Goal: Task Accomplishment & Management: Complete application form

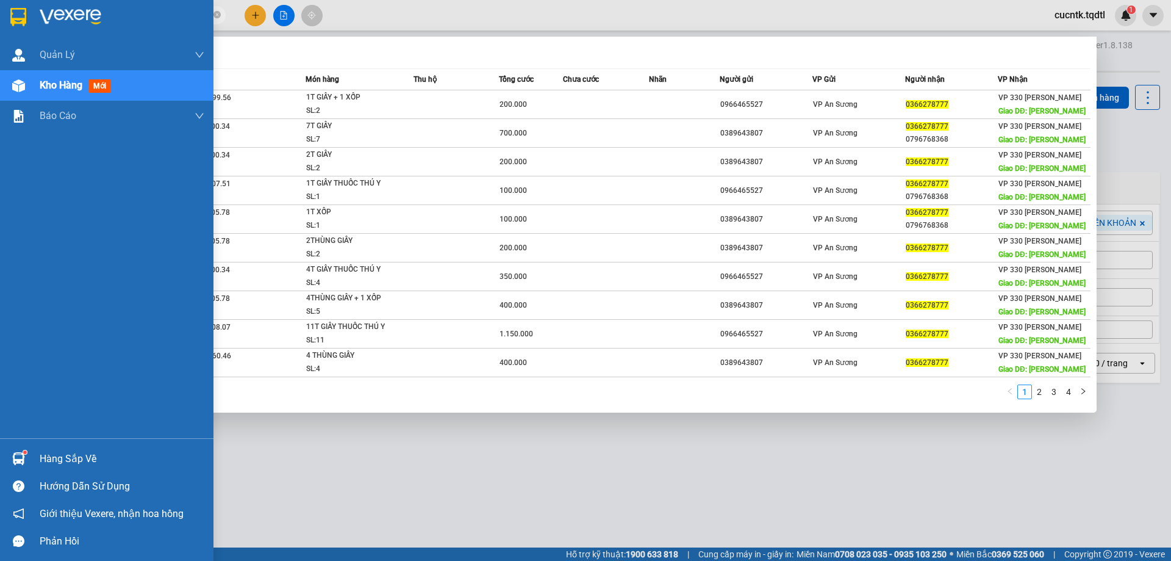
click at [37, 84] on div "Kho hàng mới" at bounding box center [107, 85] width 214 height 31
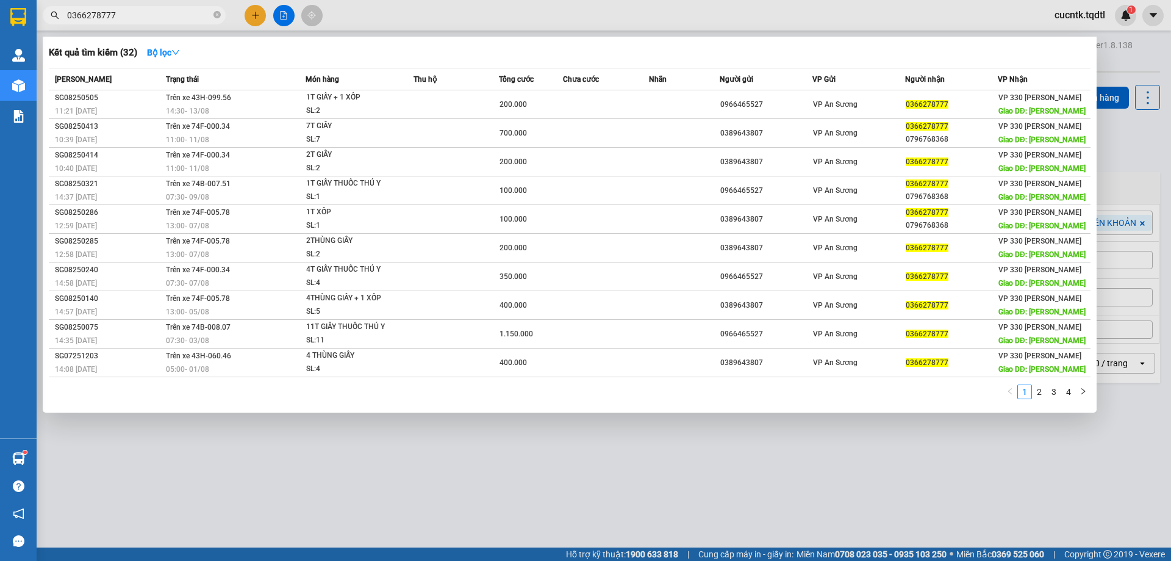
click at [146, 14] on input "0366278777" at bounding box center [139, 15] width 144 height 13
click at [132, 21] on span "0366278777" at bounding box center [134, 15] width 183 height 18
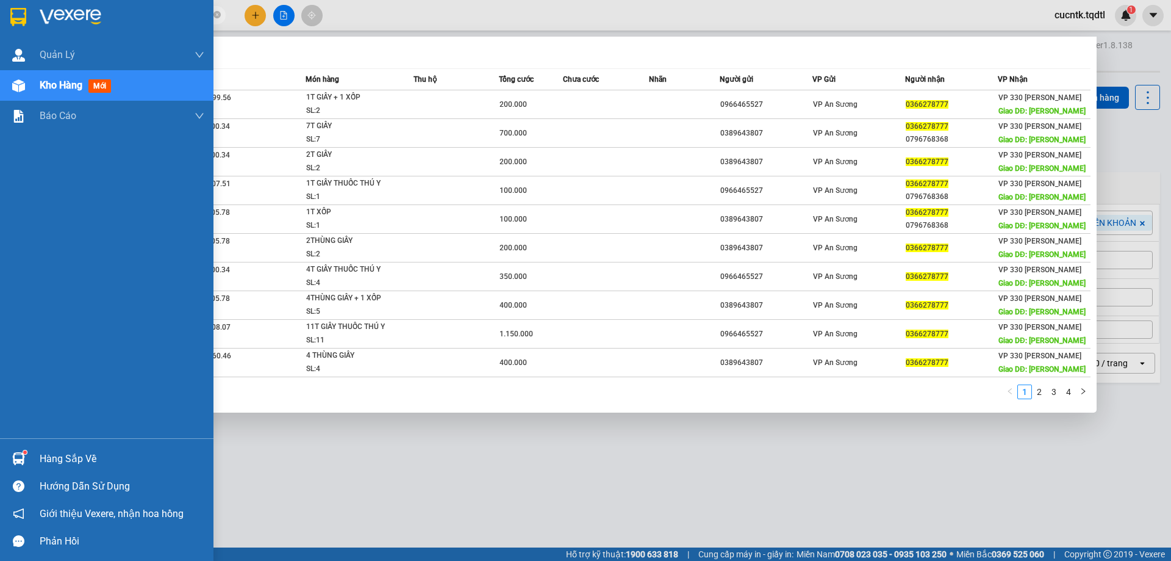
drag, startPoint x: 132, startPoint y: 19, endPoint x: 0, endPoint y: 20, distance: 131.8
click at [0, 20] on section "Kết quả [PERSON_NAME] ( 32 ) Bộ lọc Mã ĐH Trạng thái Món hàng Thu hộ Tổng [PERS…" at bounding box center [585, 280] width 1171 height 561
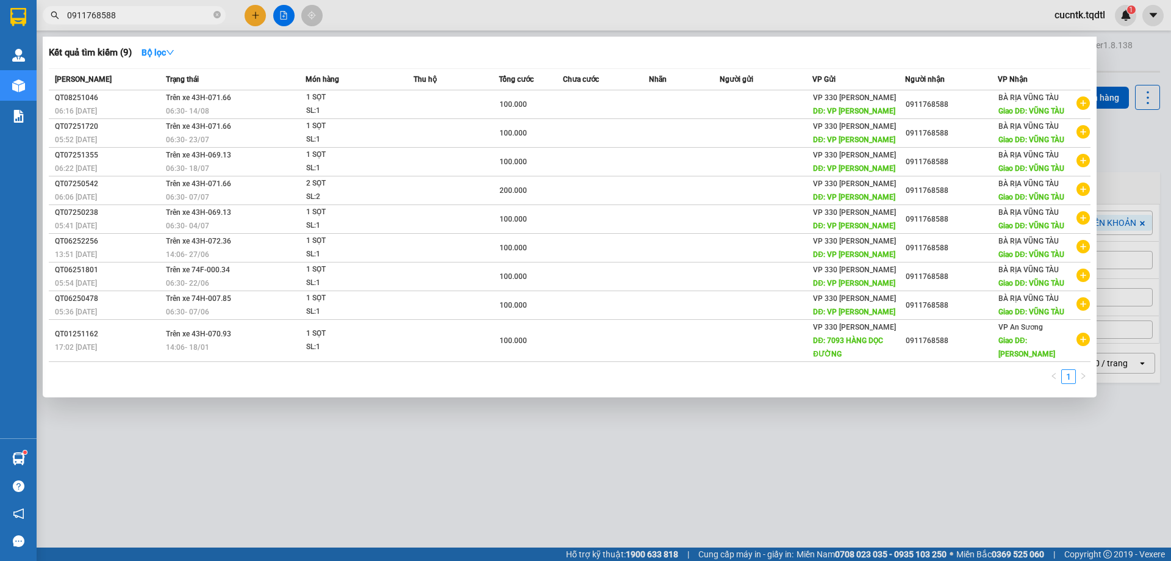
scroll to position [0, 1151]
type input "0911768588"
click at [259, 17] on div at bounding box center [585, 280] width 1171 height 561
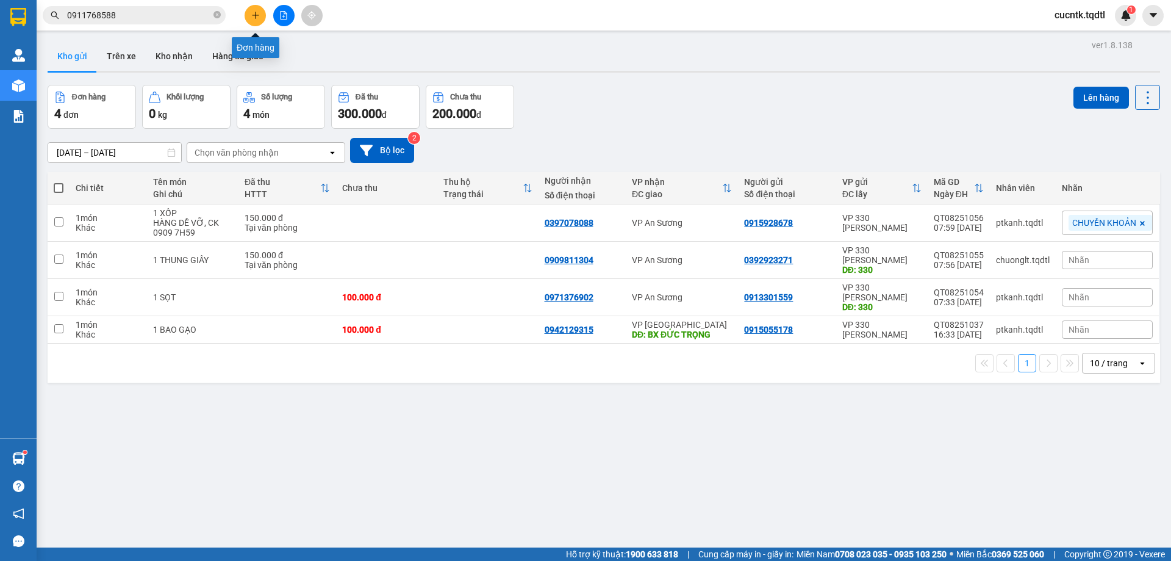
click at [259, 18] on icon "plus" at bounding box center [255, 15] width 9 height 9
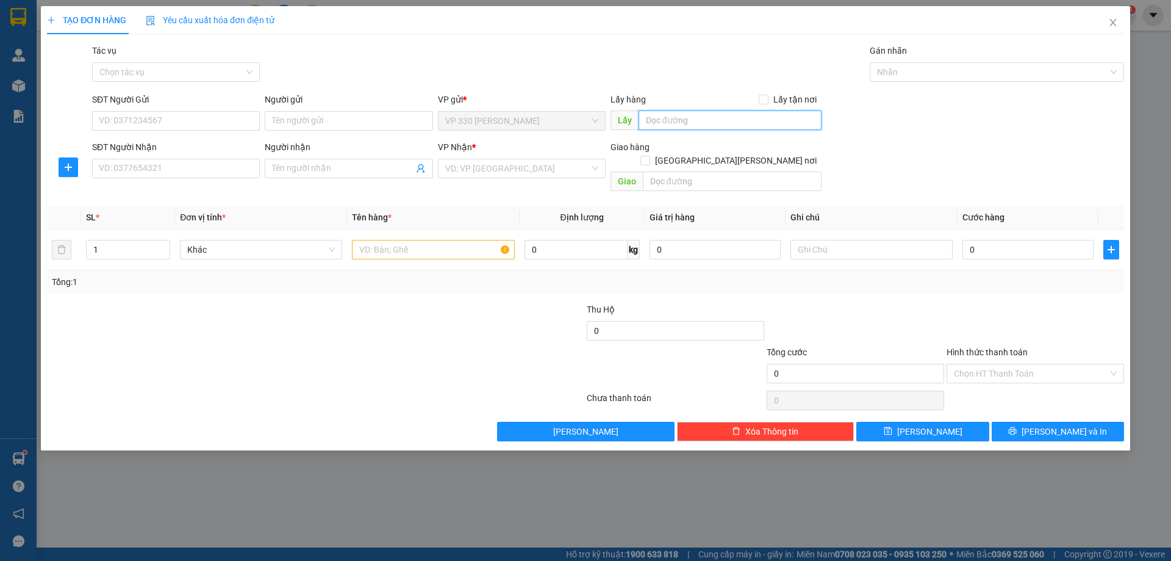
click at [738, 123] on input "text" at bounding box center [730, 120] width 183 height 20
type input "v"
type input "VP [PERSON_NAME]"
click at [166, 160] on input "SĐT Người Nhận" at bounding box center [176, 169] width 168 height 20
drag, startPoint x: 166, startPoint y: 174, endPoint x: 74, endPoint y: 187, distance: 93.0
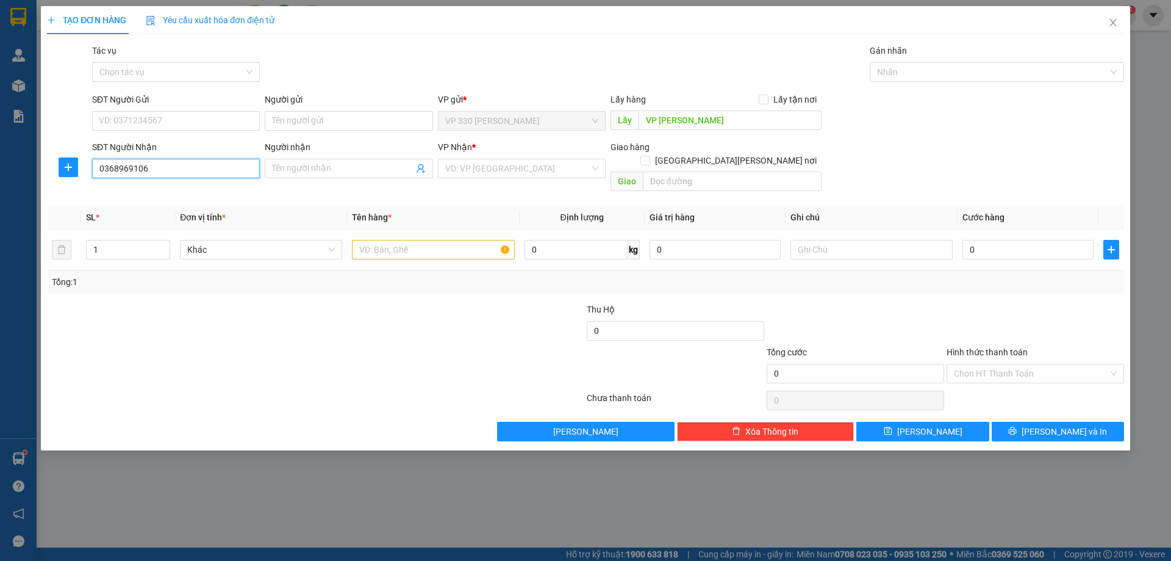
click at [74, 187] on div "Transit Pickup Surcharge Ids Transit Deliver Surcharge Ids Transit Deliver Surc…" at bounding box center [585, 242] width 1077 height 397
type input "0368969106"
click at [470, 171] on input "search" at bounding box center [517, 168] width 145 height 18
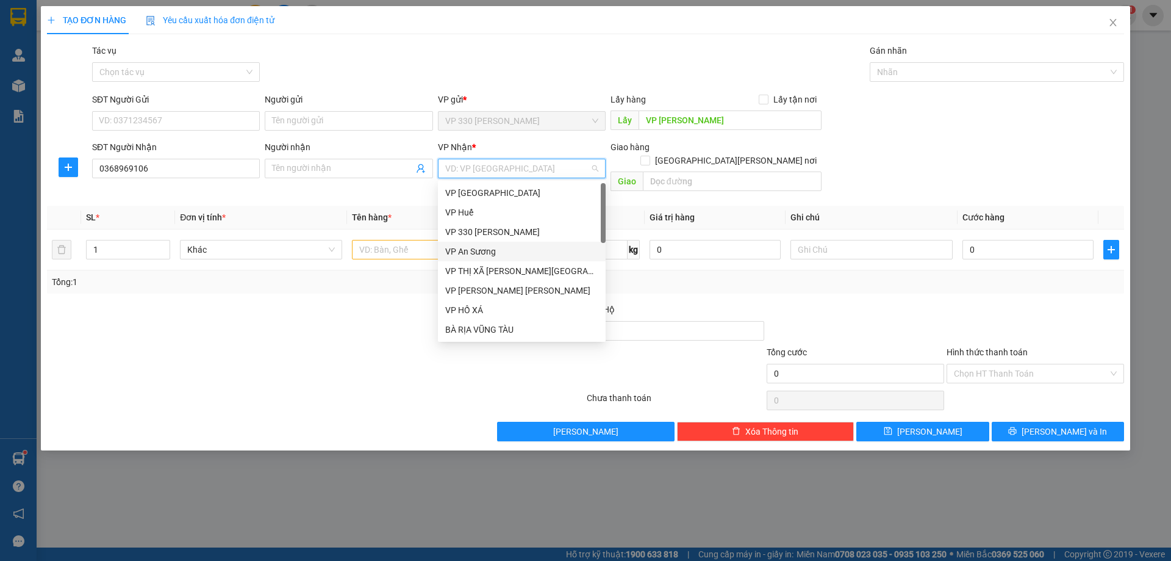
click at [483, 256] on div "VP An Sương" at bounding box center [521, 251] width 153 height 13
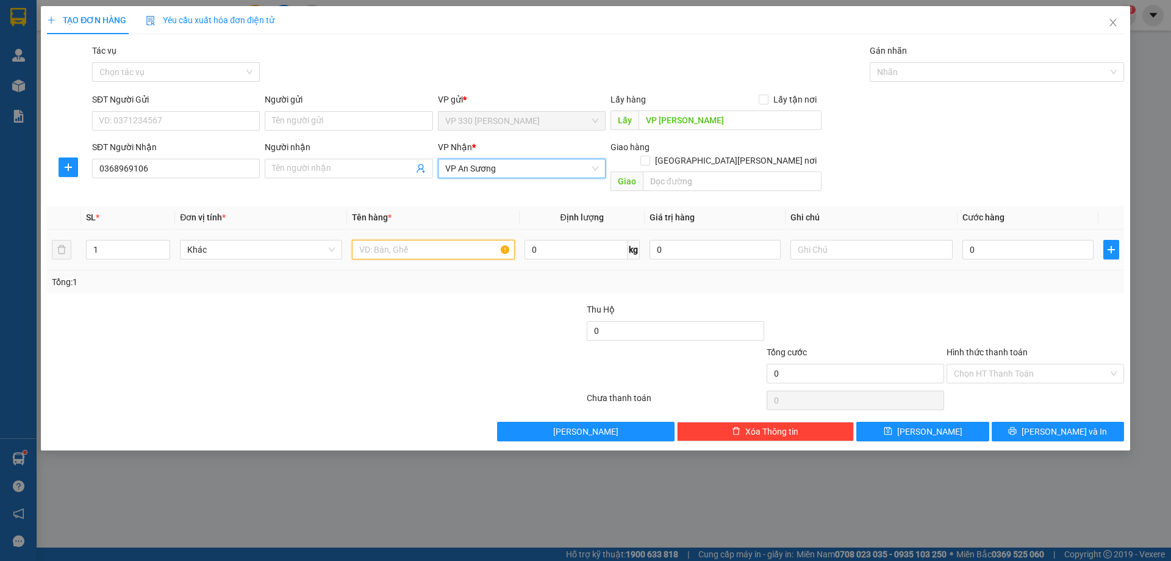
click at [425, 240] on input "text" at bounding box center [433, 250] width 162 height 20
type input "1 XỐP"
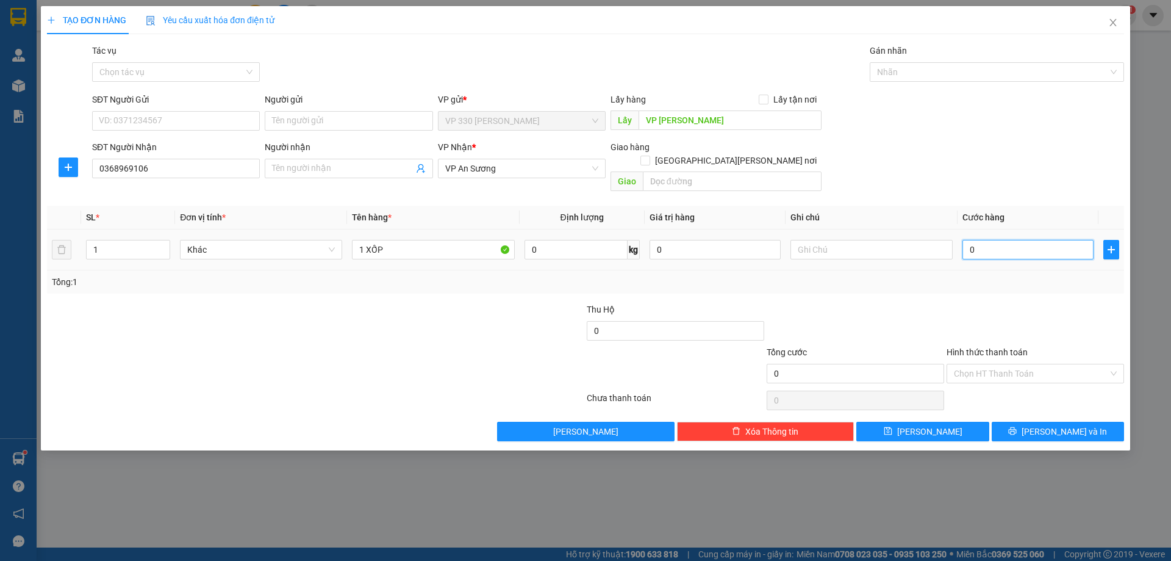
click at [1007, 240] on input "0" at bounding box center [1028, 250] width 131 height 20
type input "2"
type input "20"
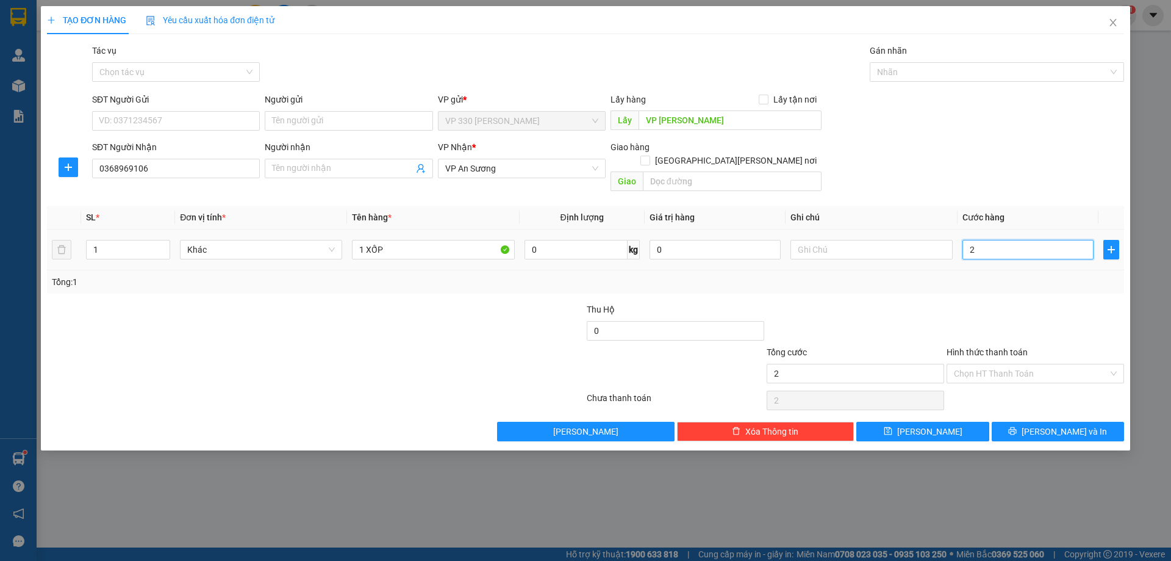
type input "20"
type input "200"
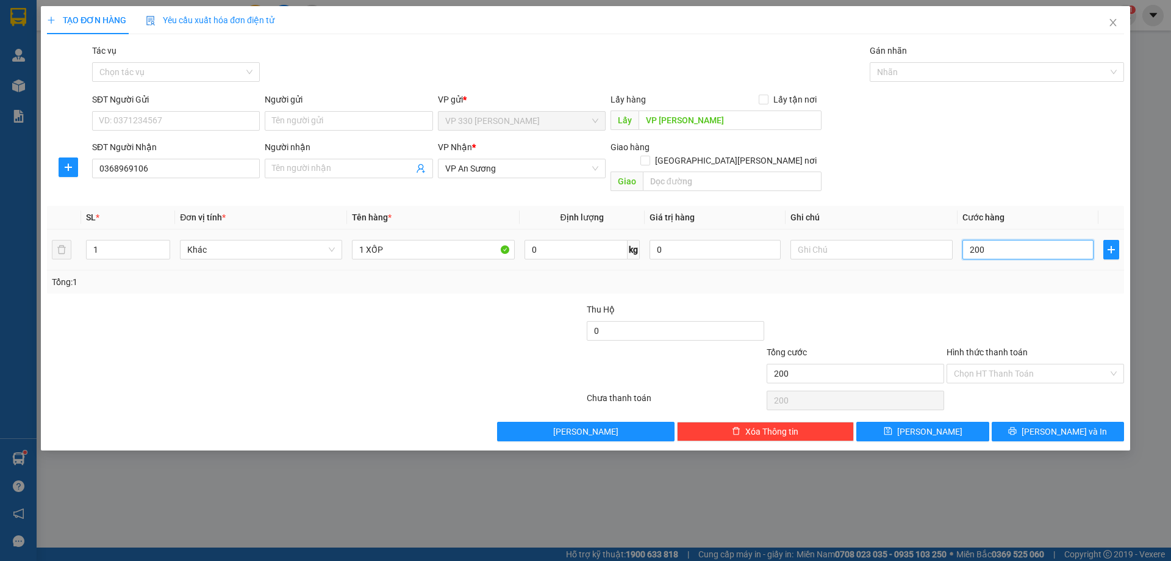
type input "2.000"
type input "20.000"
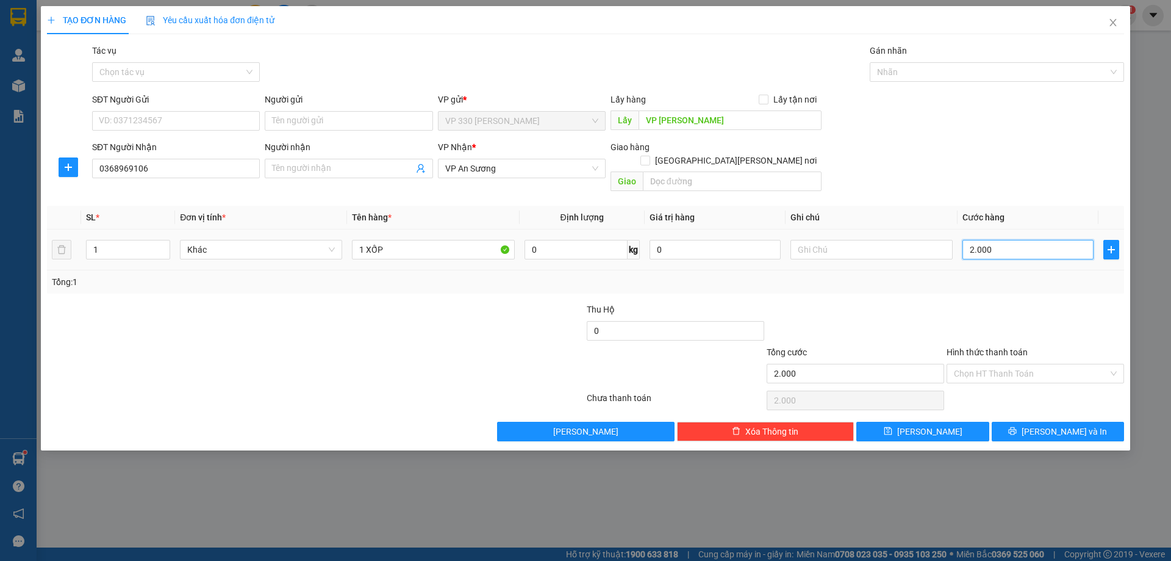
type input "20.000"
type input "200.000"
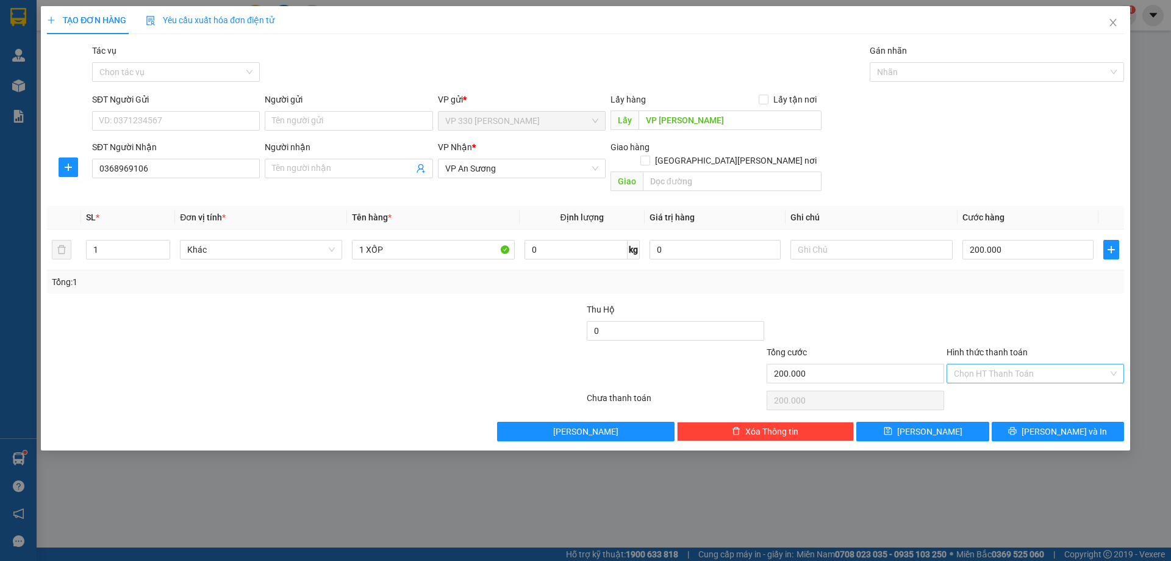
click at [1040, 364] on input "Hình thức thanh toán" at bounding box center [1031, 373] width 154 height 18
click at [1041, 303] on div at bounding box center [1036, 324] width 180 height 43
click at [1054, 425] on span "[PERSON_NAME] và In" at bounding box center [1064, 431] width 85 height 13
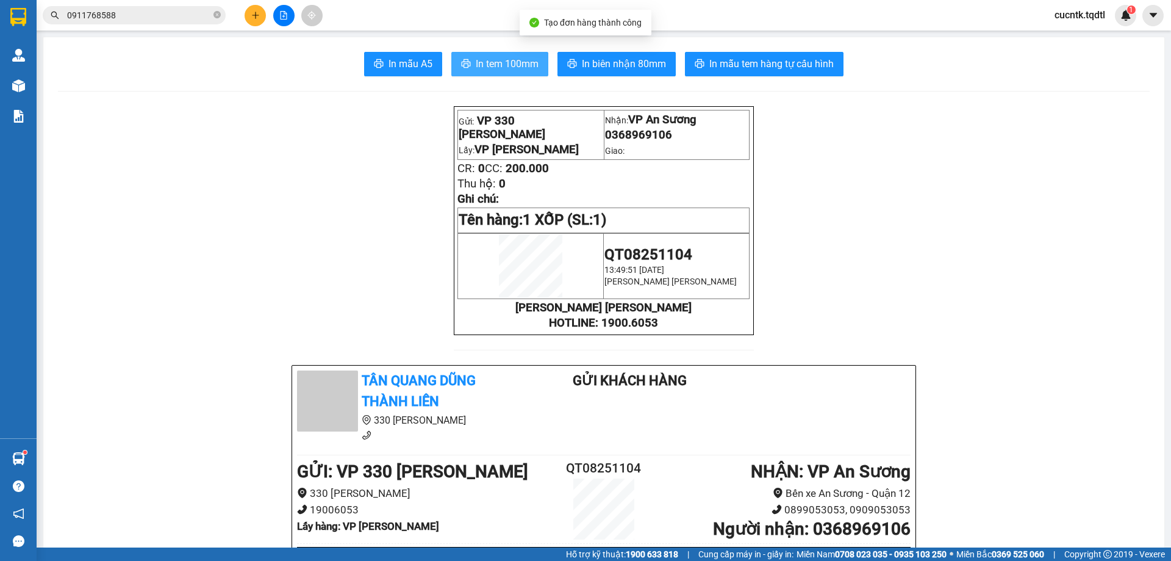
click at [509, 67] on span "In tem 100mm" at bounding box center [507, 63] width 63 height 15
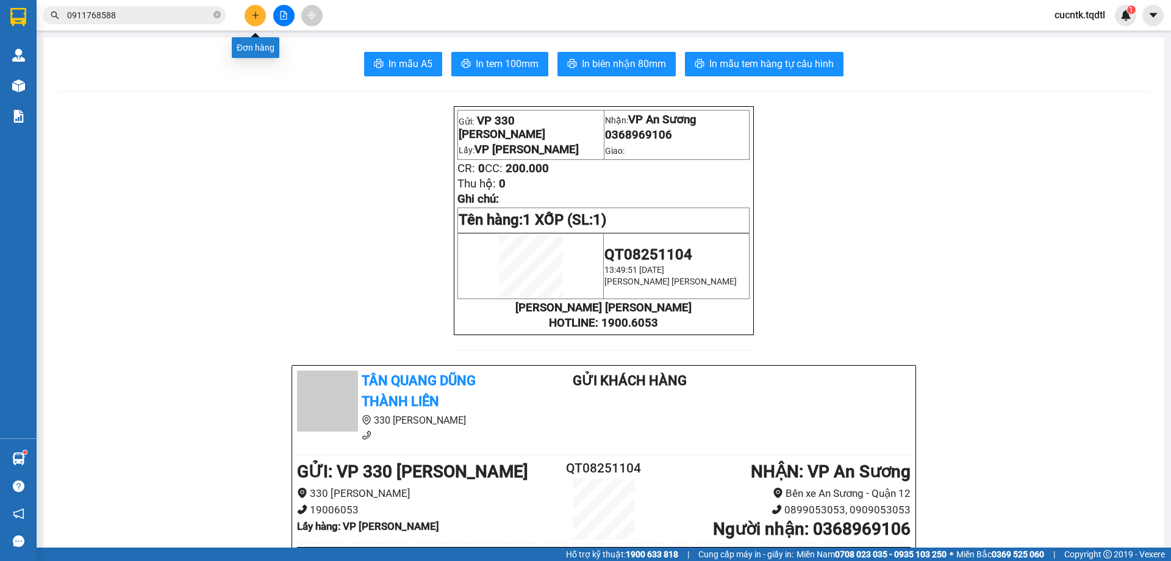
click at [256, 13] on icon "plus" at bounding box center [255, 15] width 1 height 7
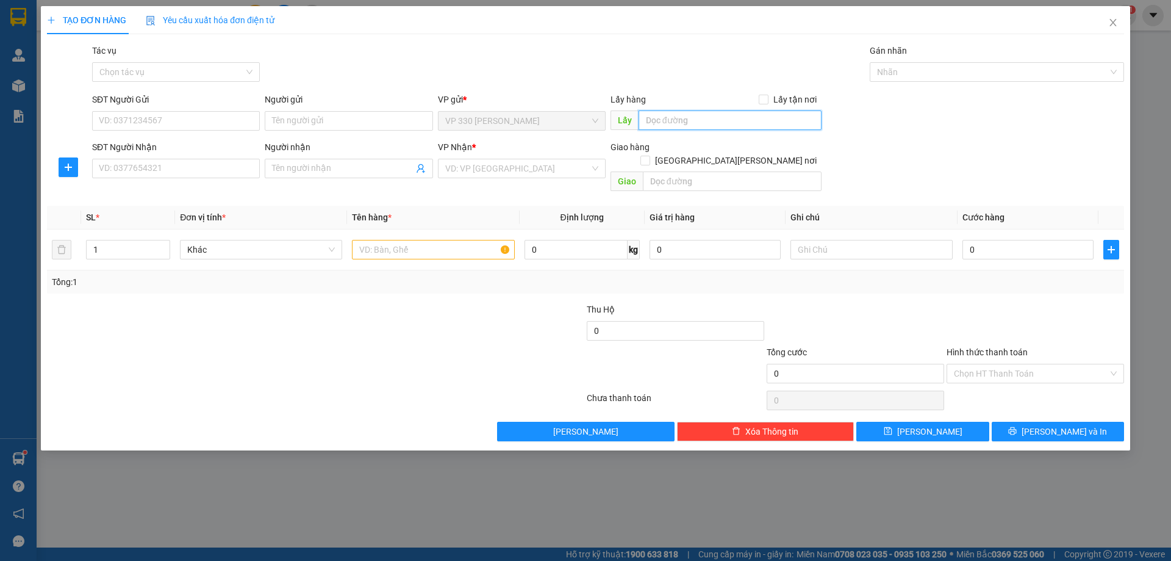
click at [752, 125] on input "text" at bounding box center [730, 120] width 183 height 20
type input "VP [PERSON_NAME]"
click at [227, 162] on input "SĐT Người Nhận" at bounding box center [176, 169] width 168 height 20
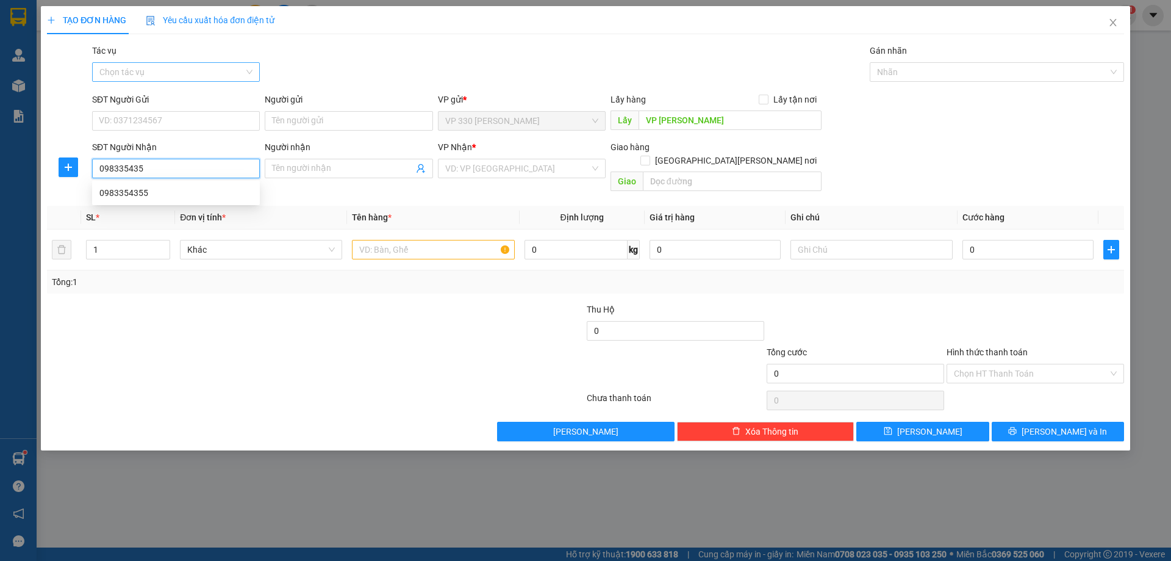
type input "0983354355"
click at [208, 190] on div "0983354355" at bounding box center [175, 192] width 153 height 13
type input "NGA 4 ĐÔ LƯƠNG"
type input "100.000"
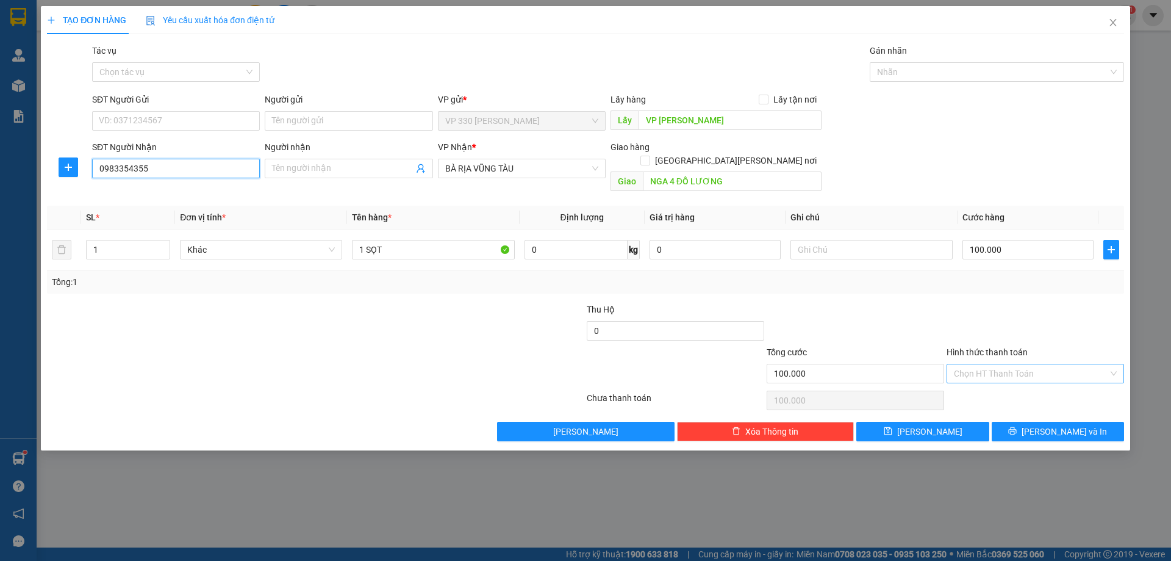
type input "0983354355"
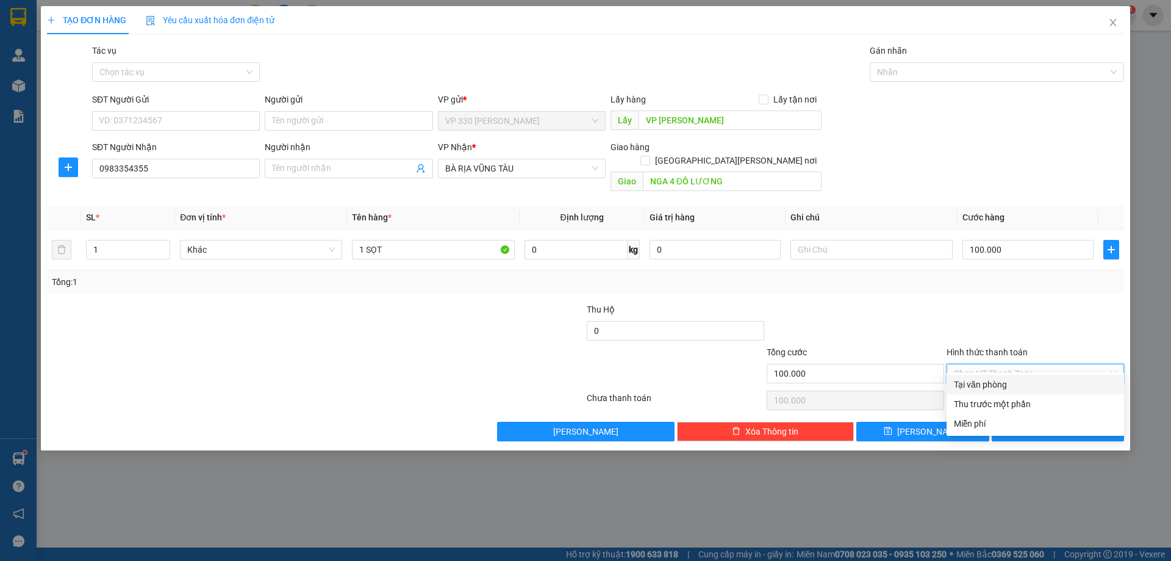
click at [1051, 364] on input "Hình thức thanh toán" at bounding box center [1031, 373] width 154 height 18
click at [987, 383] on div "Tại văn phòng" at bounding box center [1035, 384] width 163 height 13
type input "0"
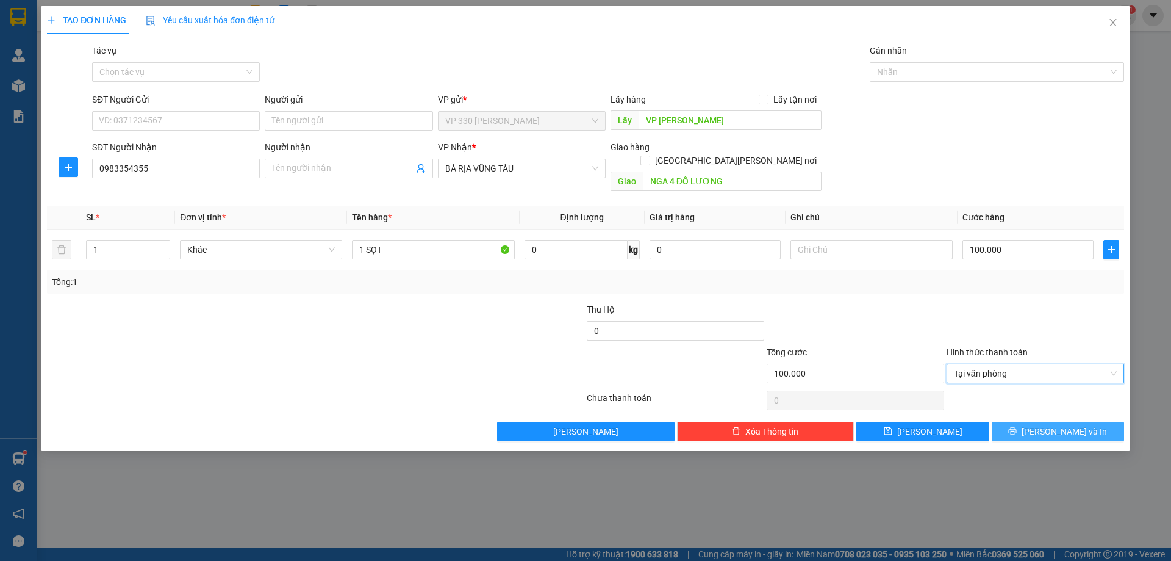
click at [1054, 425] on span "[PERSON_NAME] và In" at bounding box center [1064, 431] width 85 height 13
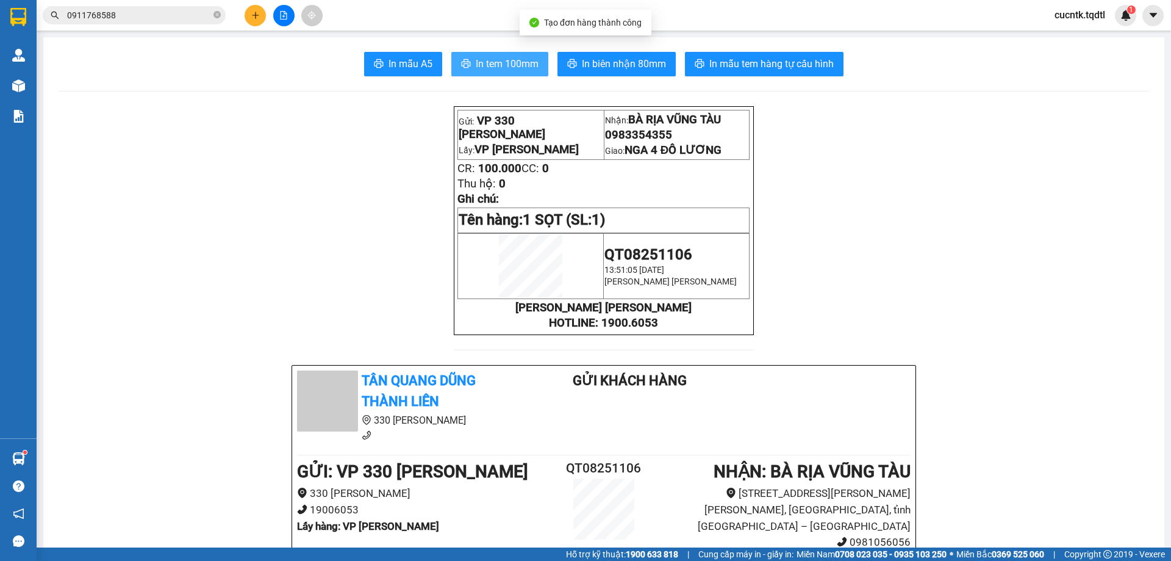
click at [487, 64] on span "In tem 100mm" at bounding box center [507, 63] width 63 height 15
click at [500, 62] on span "In tem 100mm" at bounding box center [507, 63] width 63 height 15
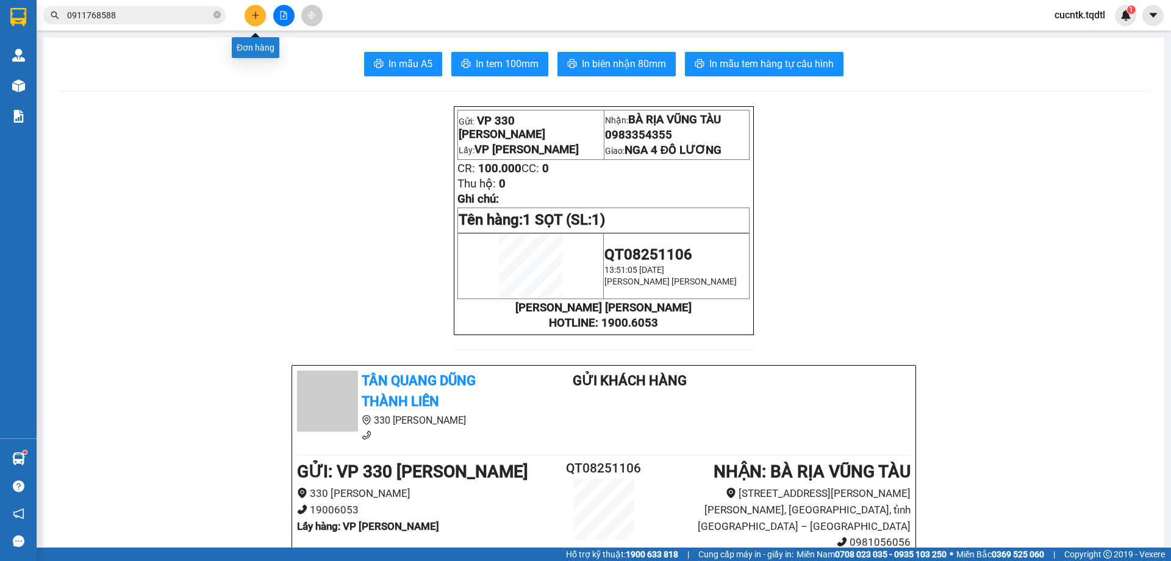
click at [264, 13] on button at bounding box center [255, 15] width 21 height 21
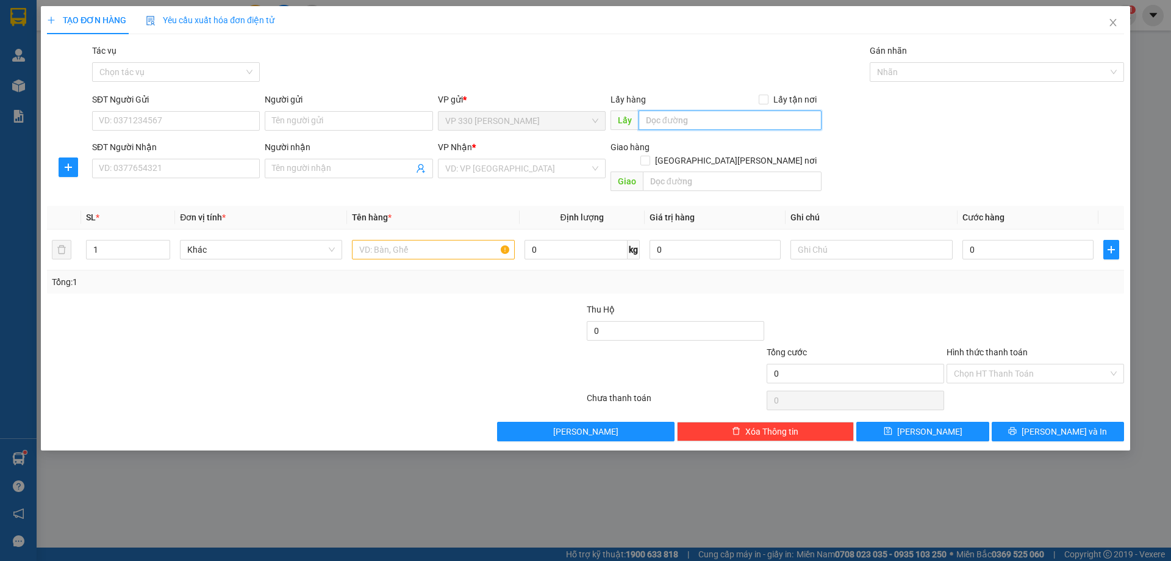
click at [706, 126] on input "text" at bounding box center [730, 120] width 183 height 20
type input "VP [PERSON_NAME]"
click at [184, 169] on input "SĐT Người Nhận" at bounding box center [176, 169] width 168 height 20
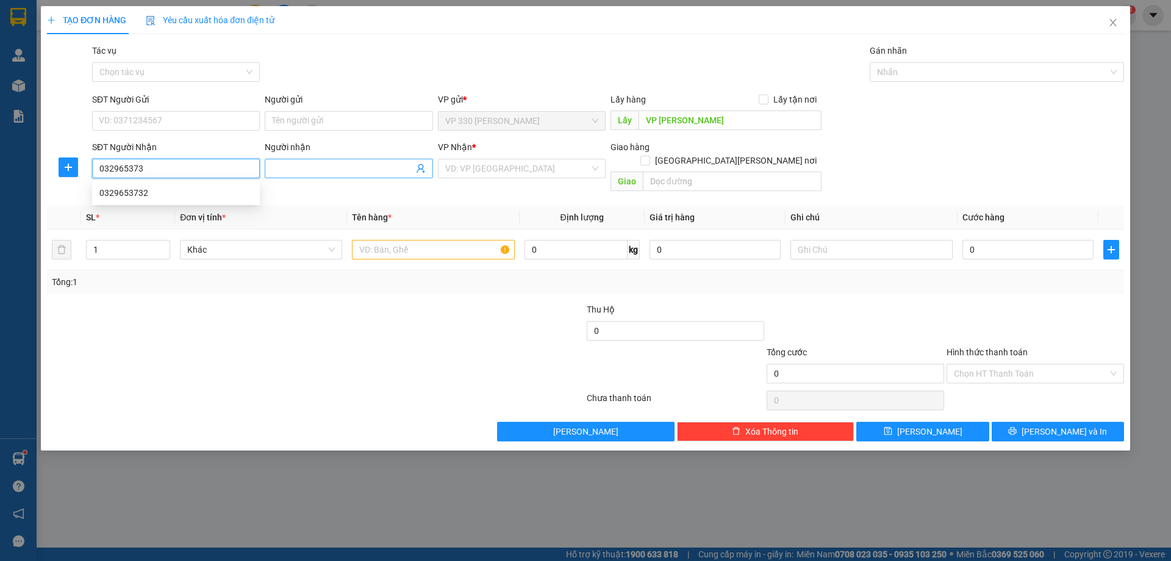
type input "0329653732"
click at [191, 187] on div "0329653732" at bounding box center [175, 192] width 153 height 13
type input "GIA NGHĨA"
type input "100.000"
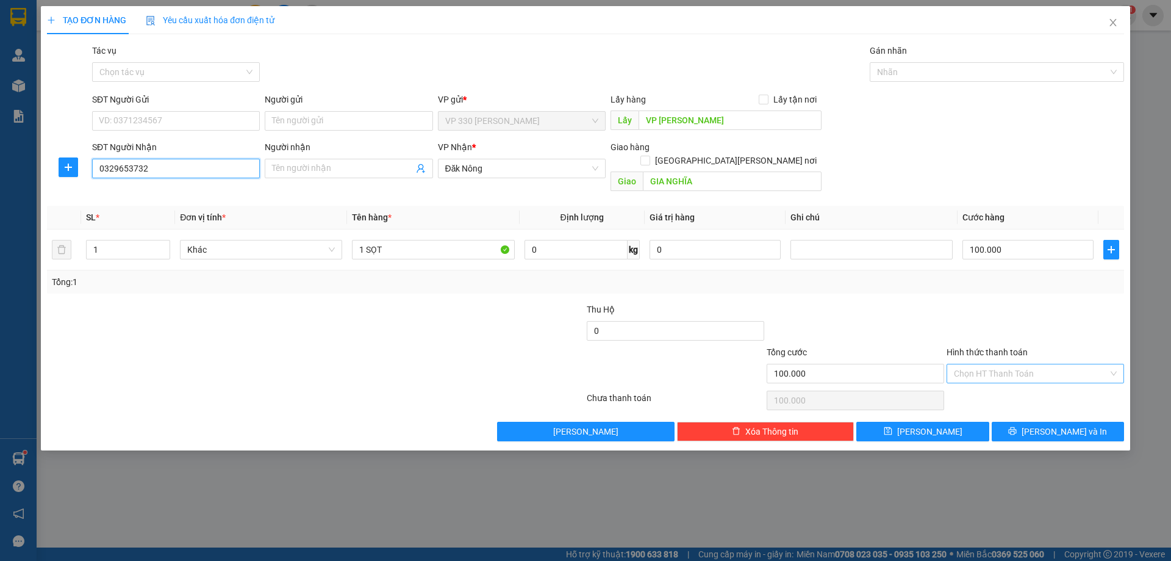
type input "0329653732"
click at [1021, 364] on input "Hình thức thanh toán" at bounding box center [1031, 373] width 154 height 18
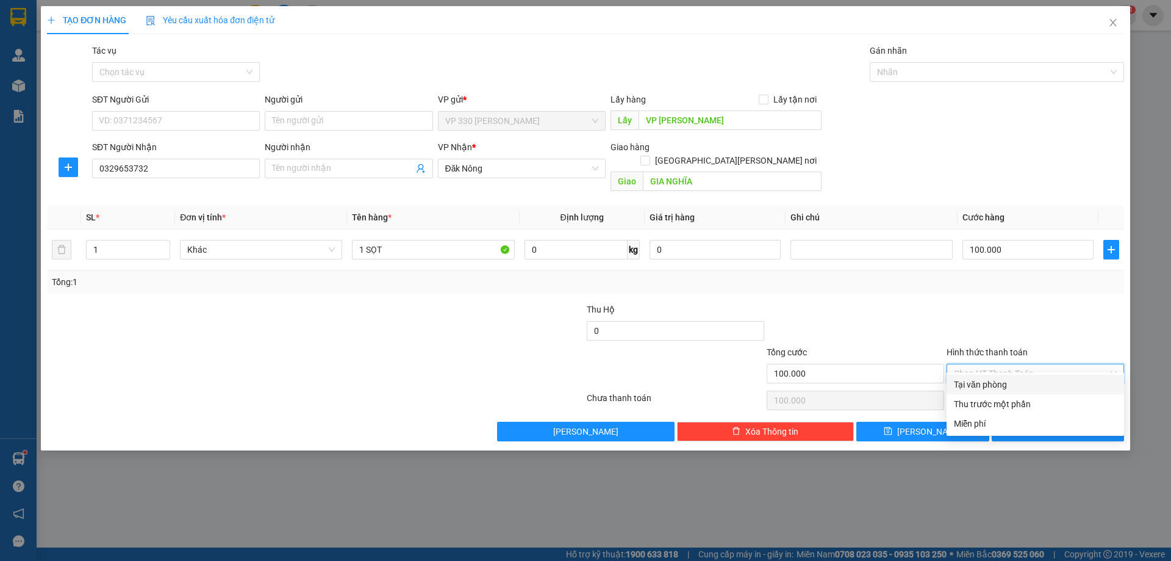
click at [998, 386] on div "Tại văn phòng" at bounding box center [1035, 384] width 163 height 13
type input "0"
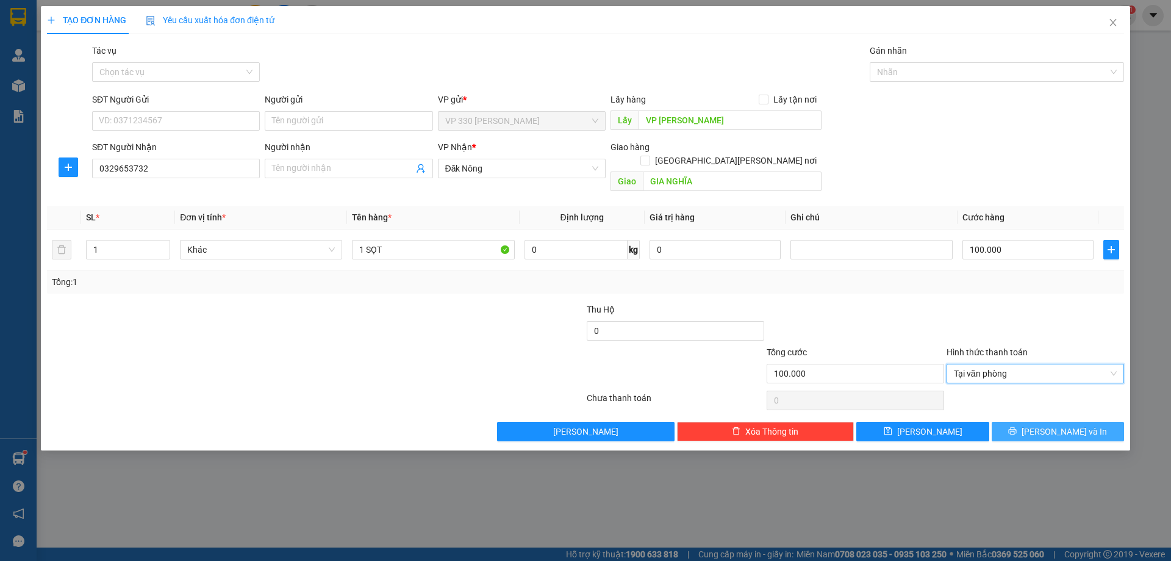
click at [1057, 425] on span "[PERSON_NAME] và In" at bounding box center [1064, 431] width 85 height 13
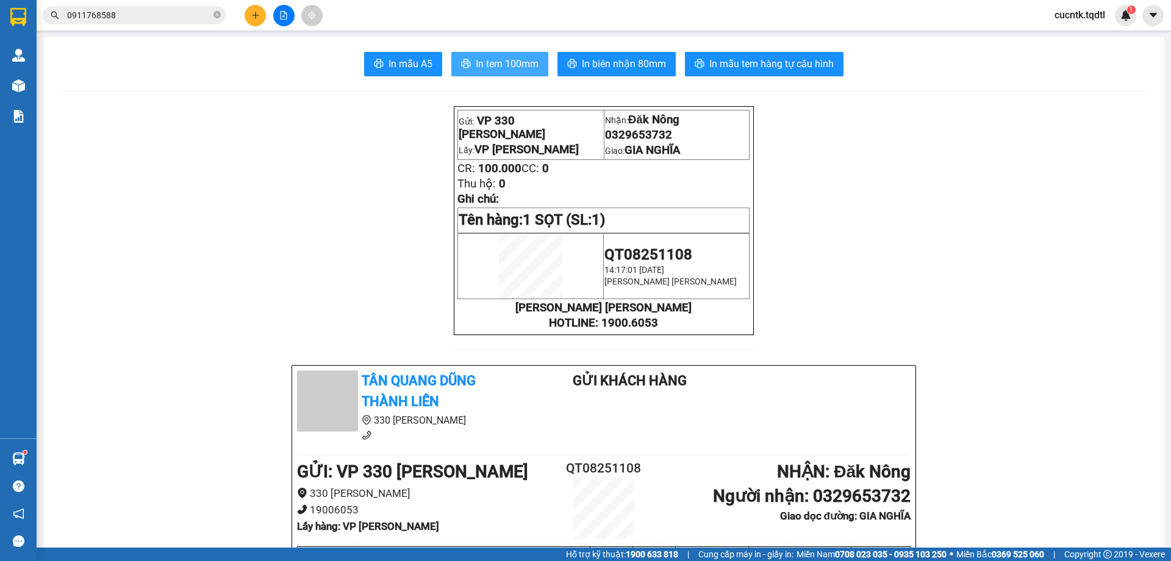
click at [494, 62] on span "In tem 100mm" at bounding box center [507, 63] width 63 height 15
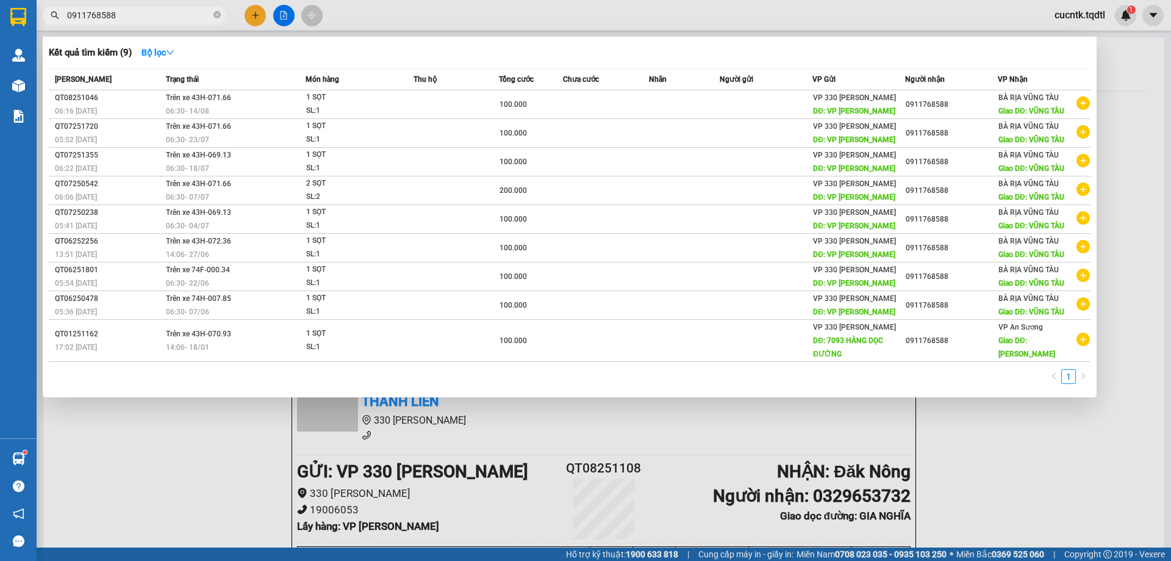
scroll to position [0, 1151]
click at [126, 21] on input "0911768588" at bounding box center [139, 15] width 144 height 13
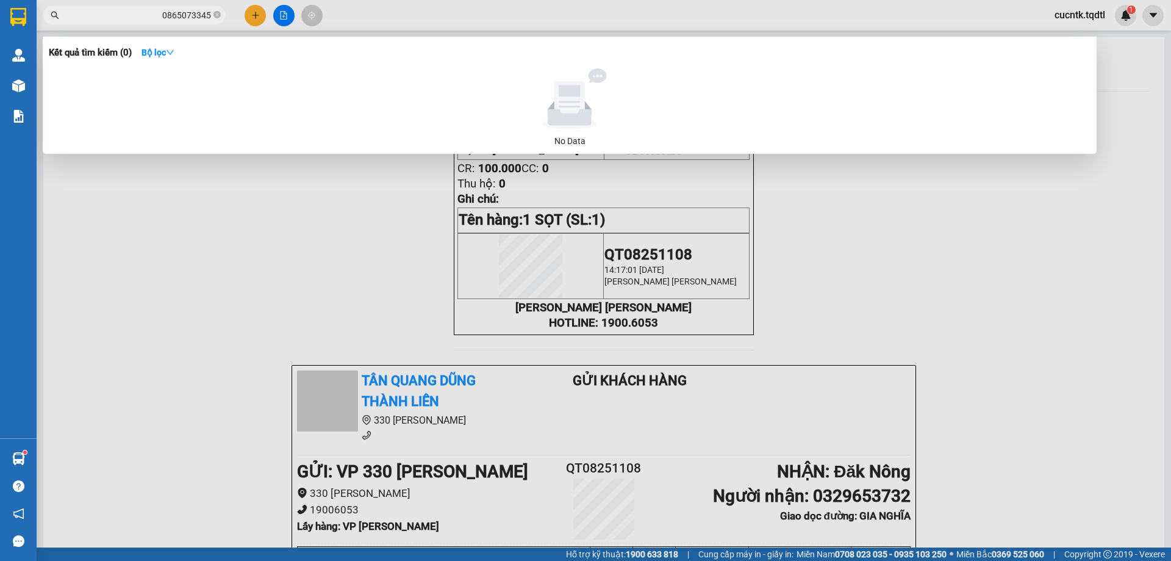
scroll to position [0, 1021]
drag, startPoint x: 178, startPoint y: 16, endPoint x: 70, endPoint y: 17, distance: 108.6
click at [70, 17] on input "0911768588 0865073345" at bounding box center [139, 15] width 144 height 13
click at [297, 357] on div at bounding box center [585, 280] width 1171 height 561
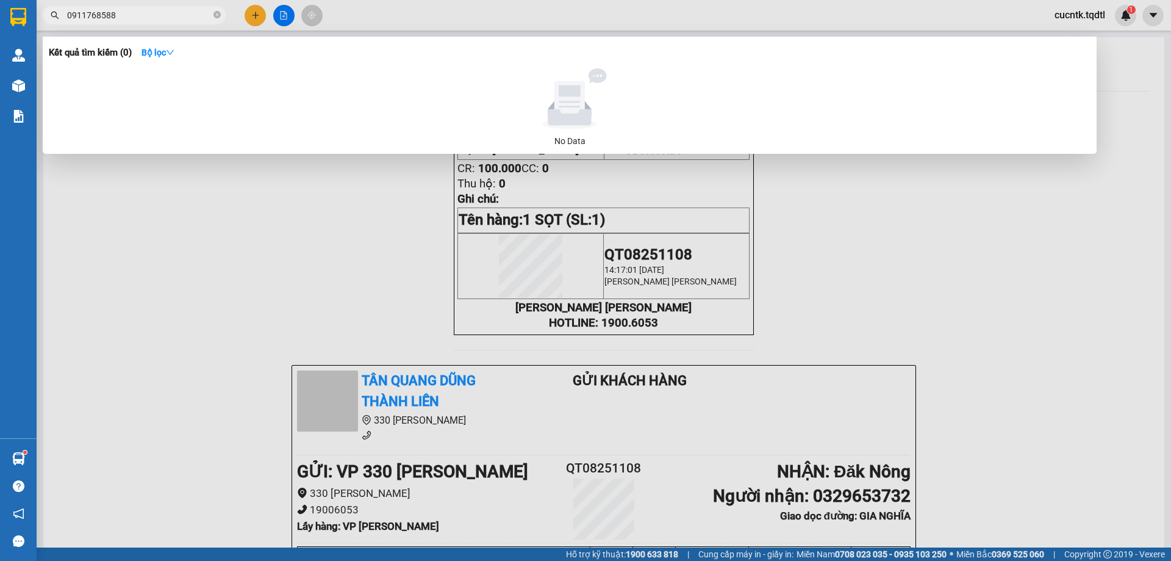
drag, startPoint x: 128, startPoint y: 15, endPoint x: 46, endPoint y: 24, distance: 82.9
click at [48, 24] on div "Kết quả [PERSON_NAME] ( 0 ) Bộ lọc No Data 0911768588 0865073345" at bounding box center [119, 15] width 238 height 21
type input "0865073345 0865073345"
click at [242, 77] on div at bounding box center [570, 98] width 1032 height 61
